Goal: Task Accomplishment & Management: Use online tool/utility

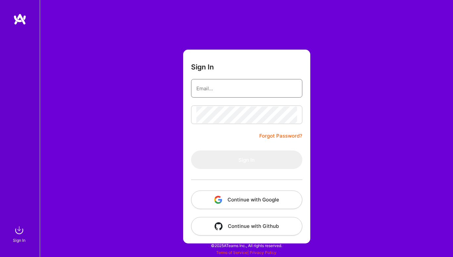
click at [244, 88] on input "email" at bounding box center [246, 88] width 101 height 17
type input "[EMAIL_ADDRESS][DOMAIN_NAME]"
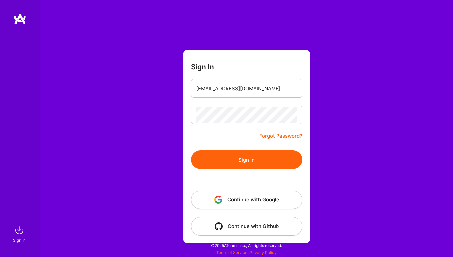
click at [233, 155] on button "Sign In" at bounding box center [246, 160] width 111 height 19
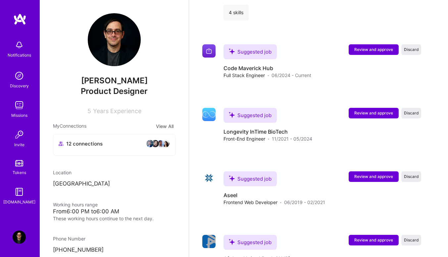
scroll to position [1358, 0]
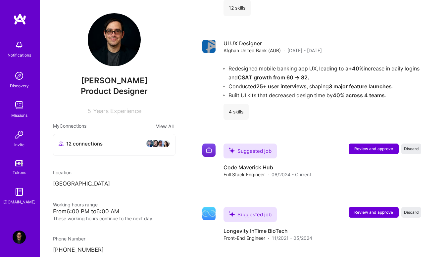
click at [22, 106] on img at bounding box center [19, 105] width 13 height 13
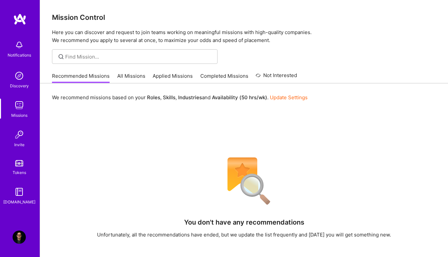
click at [18, 159] on link "Tokens" at bounding box center [19, 167] width 41 height 19
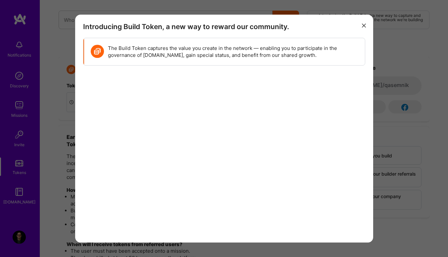
click at [365, 26] on icon "modal" at bounding box center [364, 26] width 4 height 4
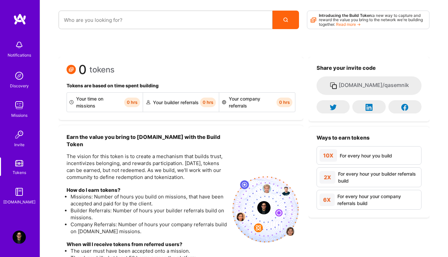
scroll to position [71, 0]
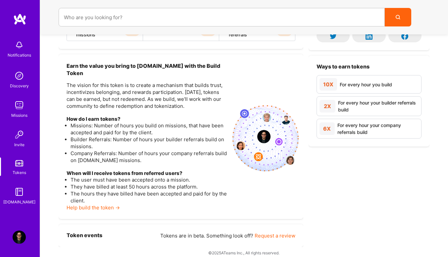
click at [17, 107] on img at bounding box center [19, 105] width 13 height 13
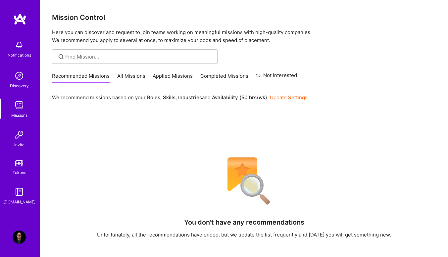
click at [126, 75] on link "All Missions" at bounding box center [131, 78] width 28 height 11
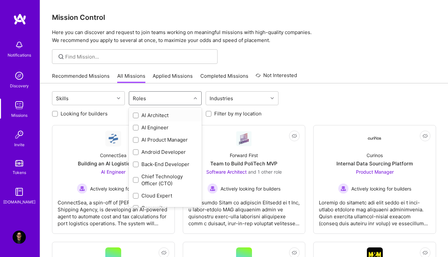
click at [179, 101] on div "Roles" at bounding box center [160, 98] width 62 height 13
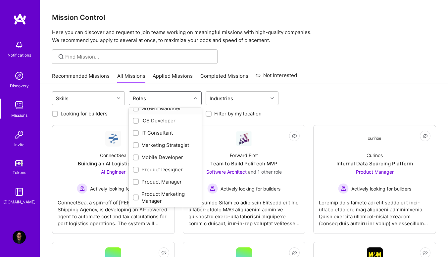
scroll to position [232, 0]
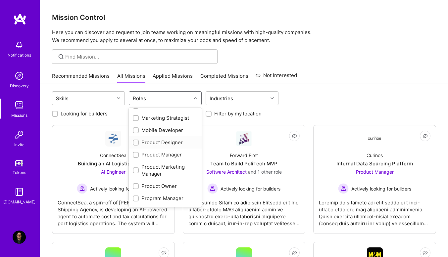
click at [144, 144] on div "Product Designer" at bounding box center [165, 142] width 65 height 7
checkbox input "true"
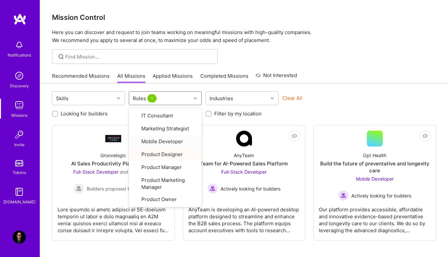
click at [328, 103] on div "Clear All" at bounding box center [319, 101] width 73 height 12
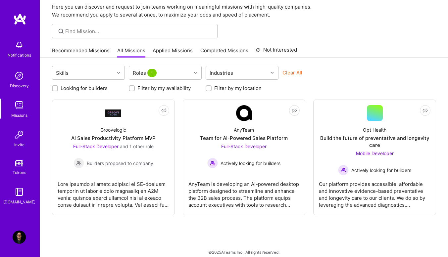
scroll to position [32, 0]
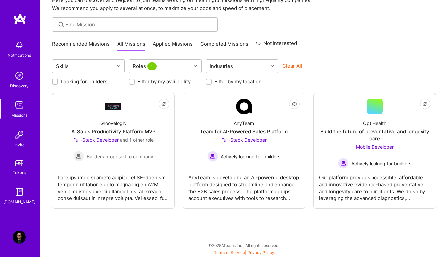
click at [145, 128] on div "Groovelogic AI Sales Productivity Platform MVP Full-Stack Developer and 1 other…" at bounding box center [114, 138] width 112 height 47
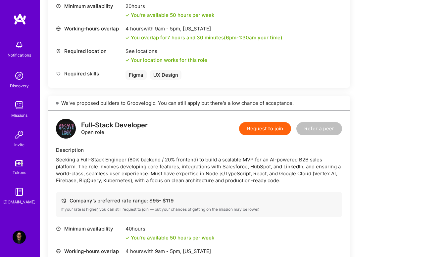
scroll to position [582, 0]
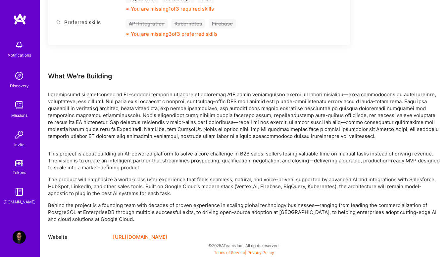
click link "Missions" at bounding box center [19, 109] width 41 height 20
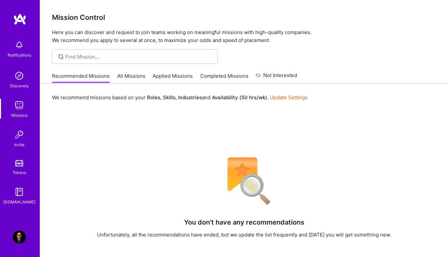
click at [117, 73] on link "All Missions" at bounding box center [131, 78] width 28 height 11
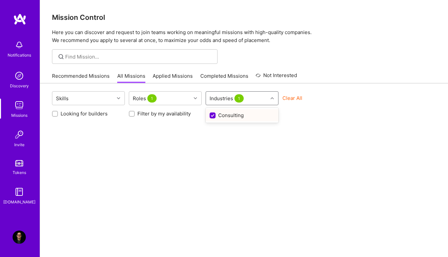
checkbox input "false"
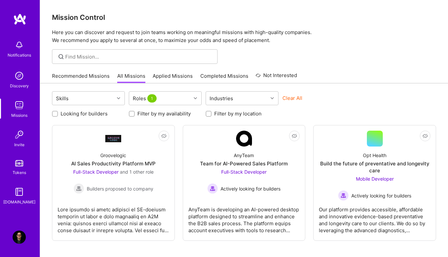
scroll to position [0, 0]
click link "Not Interested Opt Health Build the future of preventative and longevity care M…" at bounding box center [375, 183] width 112 height 105
